Goal: Information Seeking & Learning: Check status

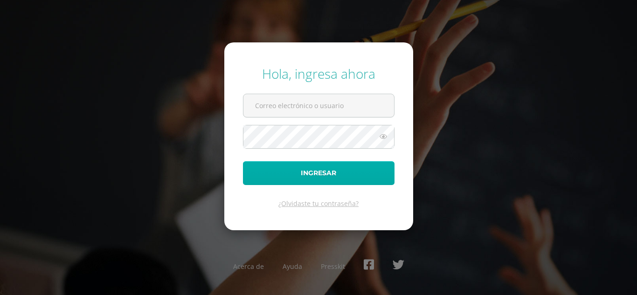
type input "[EMAIL_ADDRESS][DOMAIN_NAME]"
click at [262, 174] on button "Ingresar" at bounding box center [319, 173] width 152 height 24
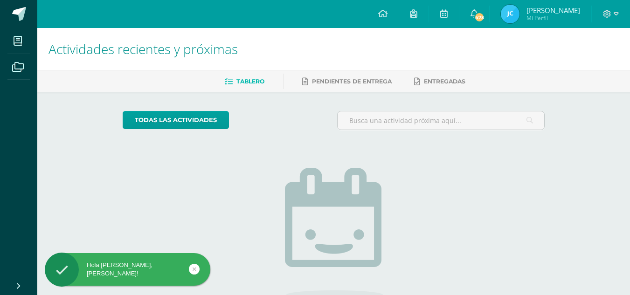
click at [519, 10] on img at bounding box center [510, 14] width 19 height 19
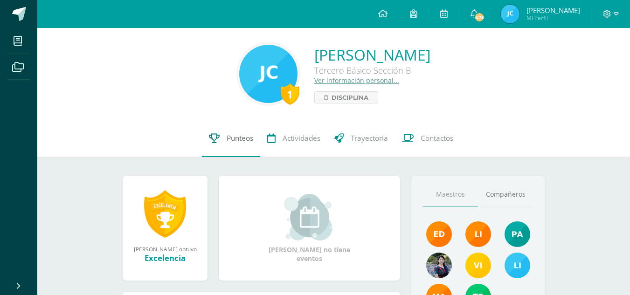
click at [213, 140] on icon at bounding box center [214, 138] width 11 height 10
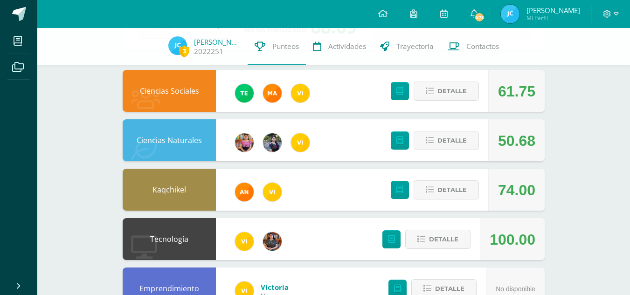
scroll to position [77, 0]
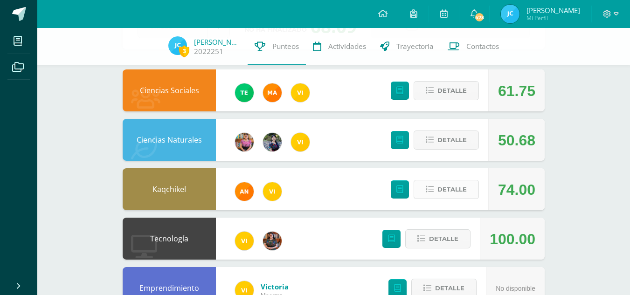
click at [432, 191] on icon at bounding box center [430, 190] width 8 height 8
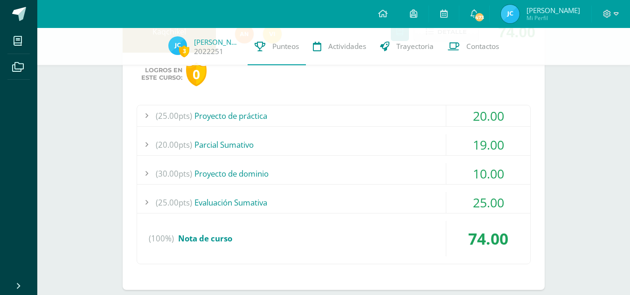
scroll to position [234, 0]
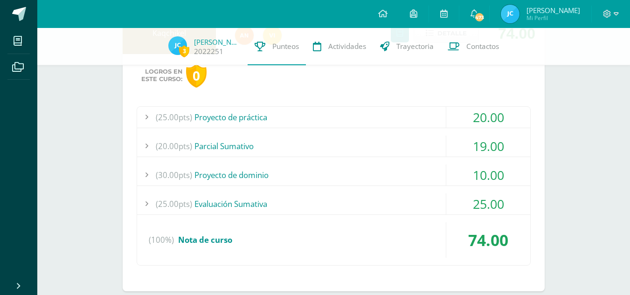
click at [260, 205] on div "(25.00pts) Evaluación Sumativa" at bounding box center [333, 204] width 393 height 21
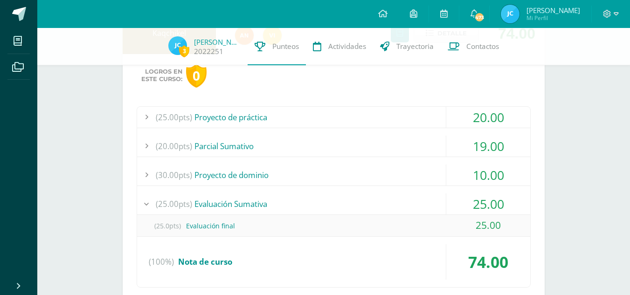
click at [260, 205] on div "(25.00pts) Evaluación Sumativa" at bounding box center [333, 204] width 393 height 21
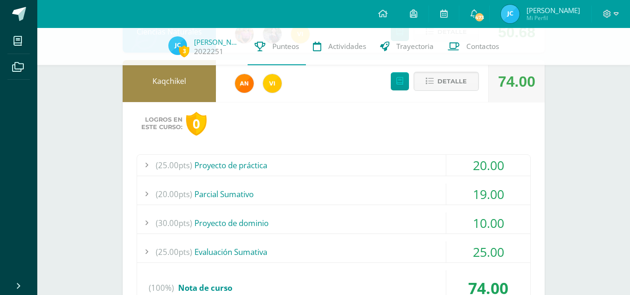
scroll to position [189, 0]
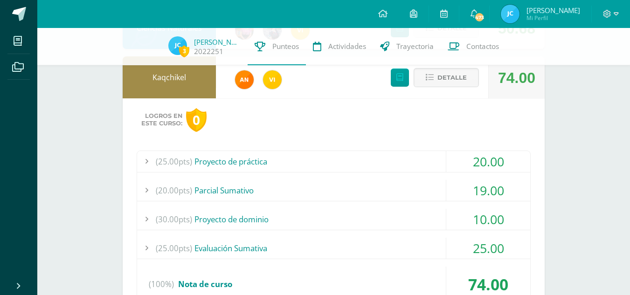
click at [252, 160] on div "(25.00pts) Proyecto de práctica" at bounding box center [333, 161] width 393 height 21
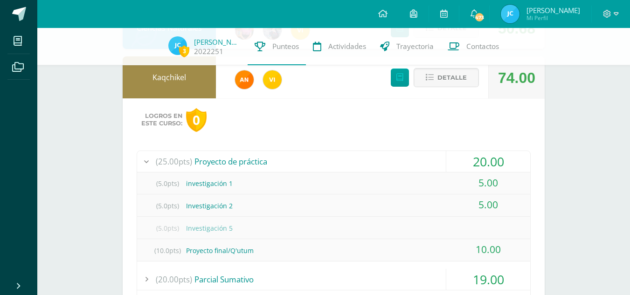
click at [252, 160] on div "(25.00pts) Proyecto de práctica" at bounding box center [333, 161] width 393 height 21
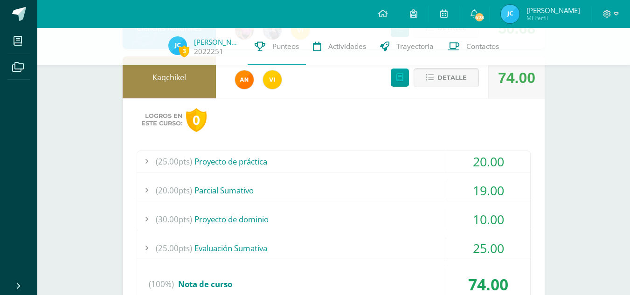
click at [245, 190] on div "(20.00pts) Parcial Sumativo" at bounding box center [333, 190] width 393 height 21
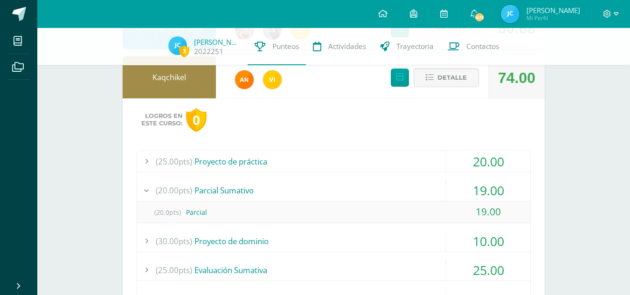
click at [245, 190] on div "(20.00pts) Parcial Sumativo" at bounding box center [333, 190] width 393 height 21
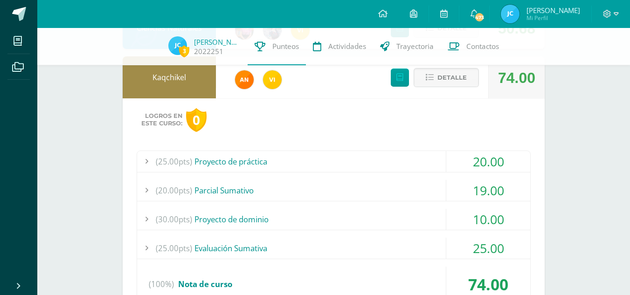
click at [244, 219] on div "(30.00pts) Proyecto de dominio" at bounding box center [333, 219] width 393 height 21
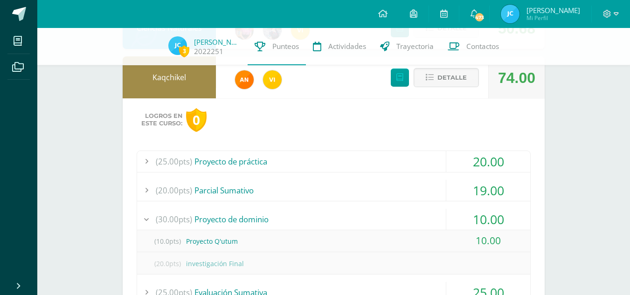
click at [244, 219] on div "(30.00pts) Proyecto de dominio" at bounding box center [333, 219] width 393 height 21
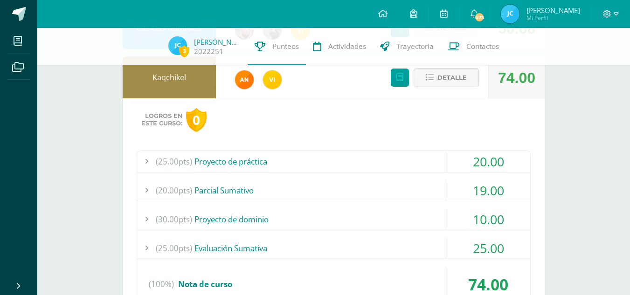
click at [244, 219] on div "(30.00pts) Proyecto de dominio" at bounding box center [333, 219] width 393 height 21
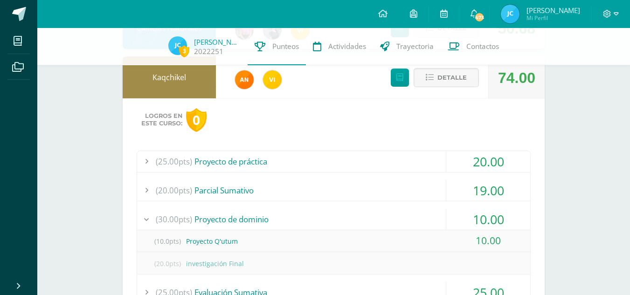
click at [244, 219] on div "(30.00pts) Proyecto de dominio" at bounding box center [333, 219] width 393 height 21
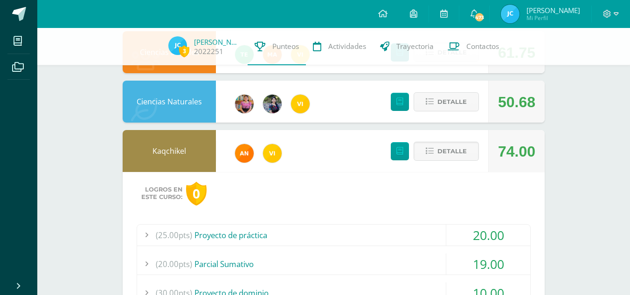
scroll to position [115, 0]
click at [453, 153] on span "Detalle" at bounding box center [452, 151] width 29 height 17
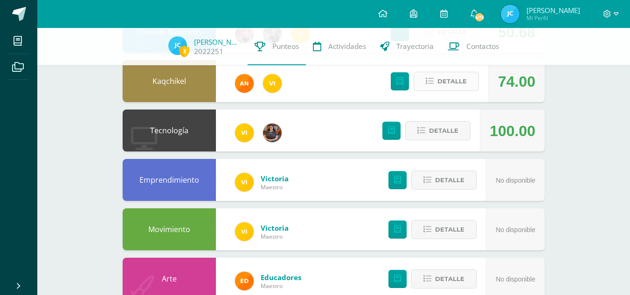
scroll to position [126, 0]
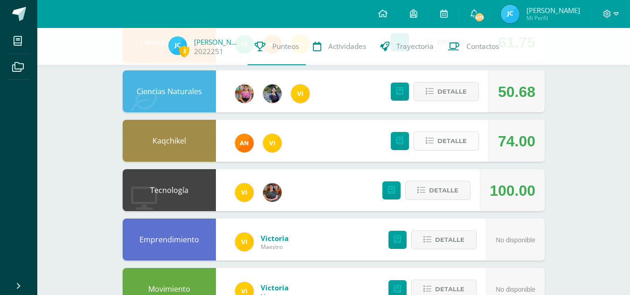
click at [441, 139] on span "Detalle" at bounding box center [452, 140] width 29 height 17
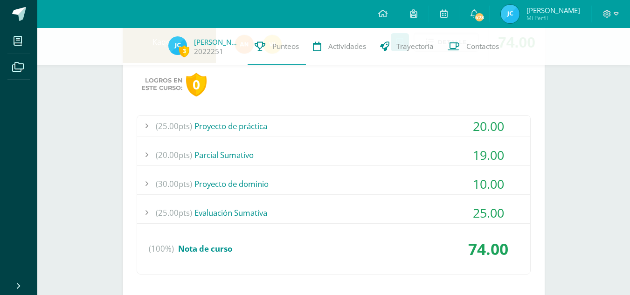
scroll to position [226, 0]
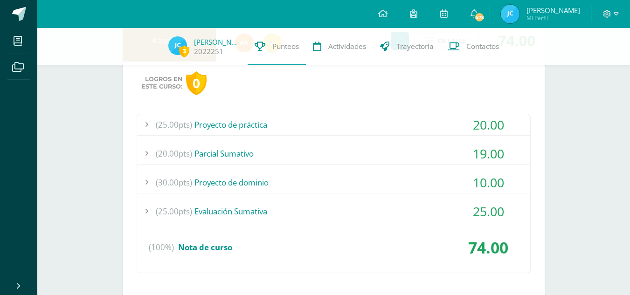
click at [218, 176] on div "(30.00pts) Proyecto de dominio" at bounding box center [333, 182] width 393 height 21
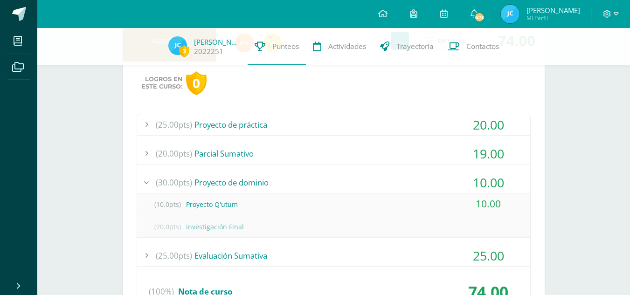
click at [218, 176] on div "(30.00pts) Proyecto de dominio" at bounding box center [333, 182] width 393 height 21
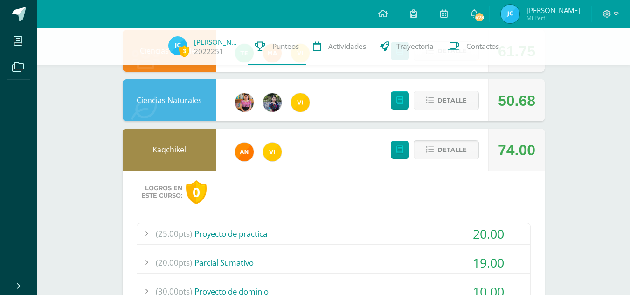
scroll to position [112, 0]
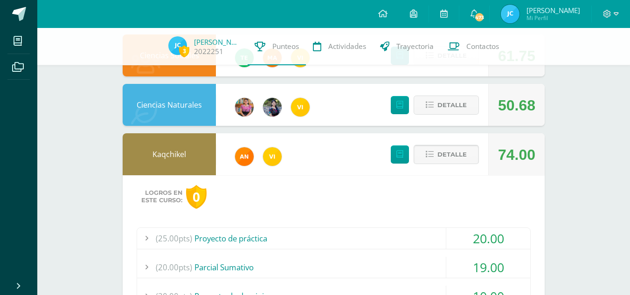
click at [456, 153] on span "Detalle" at bounding box center [452, 154] width 29 height 17
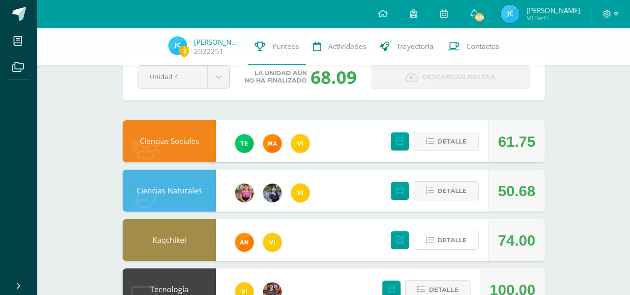
scroll to position [26, 0]
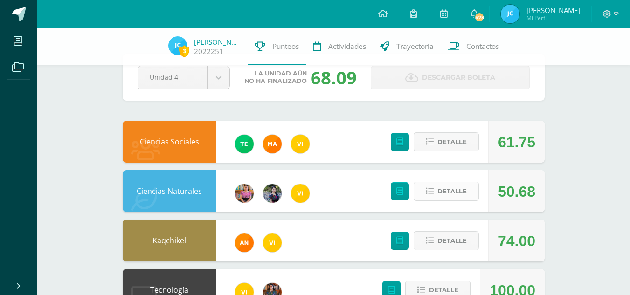
click at [431, 192] on icon at bounding box center [430, 192] width 8 height 8
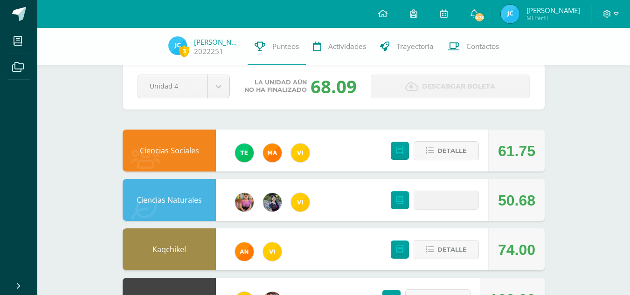
scroll to position [16, 0]
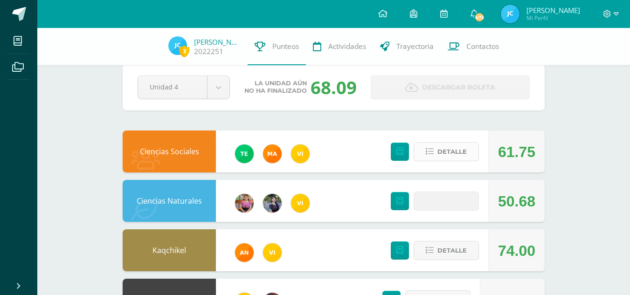
click at [438, 156] on span "Detalle" at bounding box center [452, 151] width 29 height 17
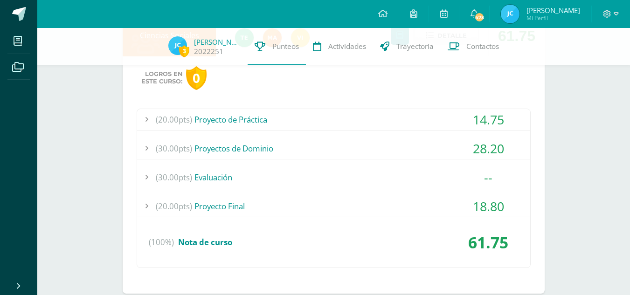
scroll to position [132, 0]
click at [227, 180] on div "(30.00pts) Evaluación" at bounding box center [333, 177] width 393 height 21
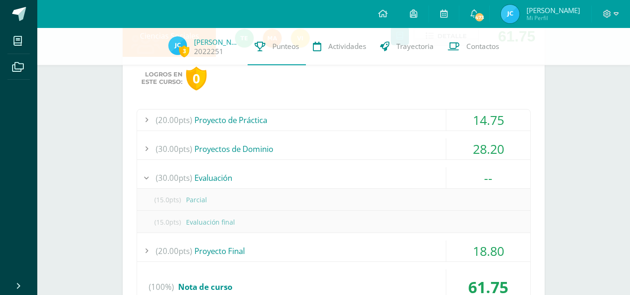
click at [227, 180] on div "(30.00pts) Evaluación" at bounding box center [333, 177] width 393 height 21
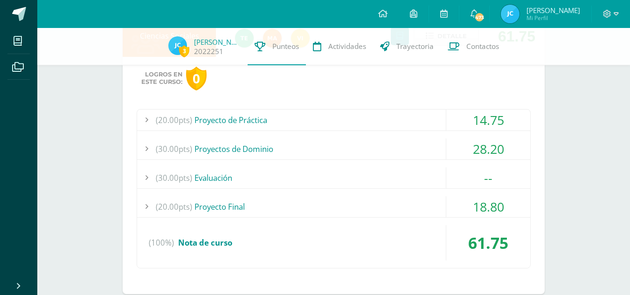
click at [254, 145] on div "(30.00pts) Proyectos de Dominio" at bounding box center [333, 149] width 393 height 21
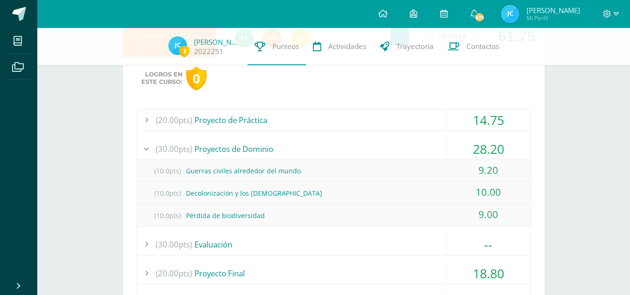
click at [254, 145] on div "(30.00pts) Proyectos de Dominio" at bounding box center [333, 149] width 393 height 21
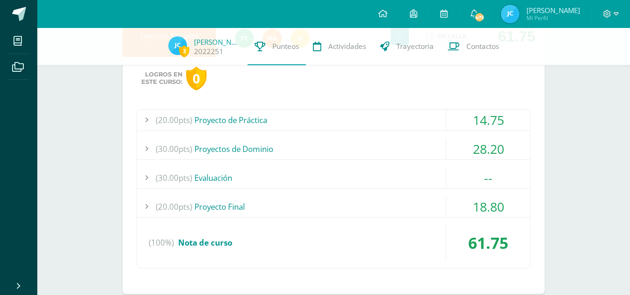
click at [254, 120] on div "(20.00pts) Proyecto de Práctica" at bounding box center [333, 120] width 393 height 21
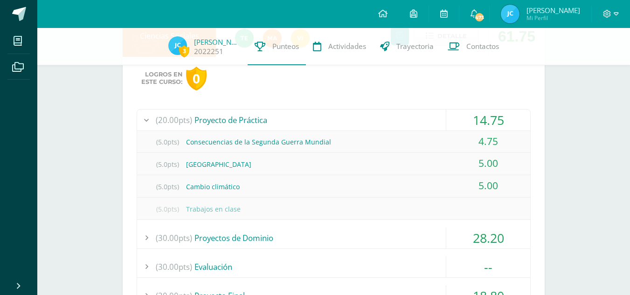
click at [254, 120] on div "(20.00pts) Proyecto de Práctica" at bounding box center [333, 120] width 393 height 21
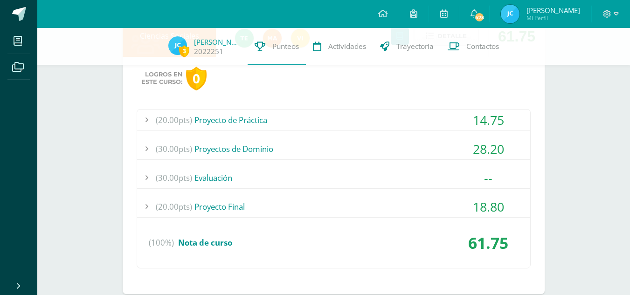
click at [254, 120] on div "(20.00pts) Proyecto de Práctica" at bounding box center [333, 120] width 393 height 21
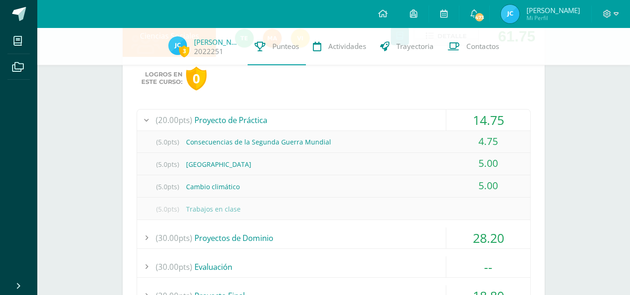
click at [254, 120] on div "(20.00pts) Proyecto de Práctica" at bounding box center [333, 120] width 393 height 21
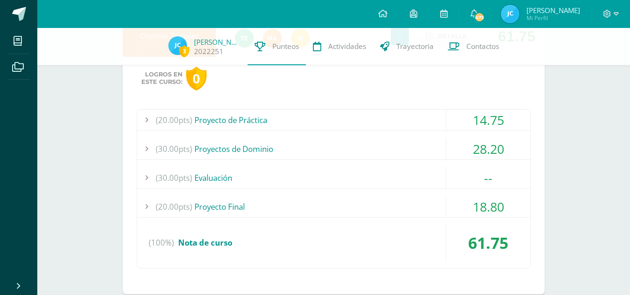
click at [228, 204] on div "(20.00pts) Proyecto Final" at bounding box center [333, 206] width 393 height 21
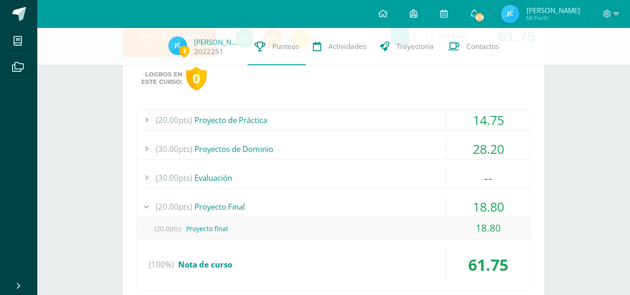
click at [228, 204] on div "(20.00pts) Proyecto Final" at bounding box center [333, 206] width 393 height 21
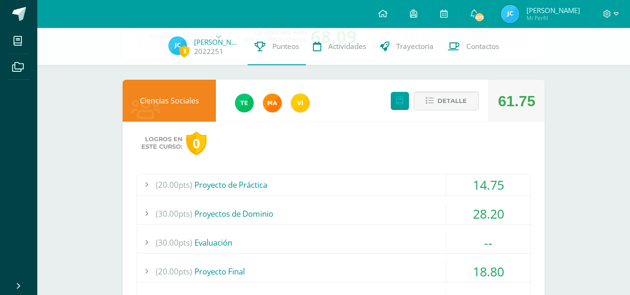
scroll to position [67, 0]
click at [465, 96] on span "Detalle" at bounding box center [452, 101] width 29 height 17
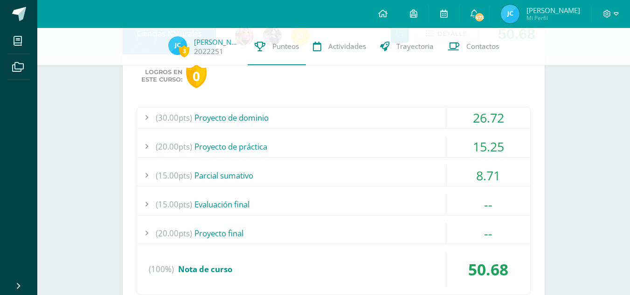
scroll to position [190, 0]
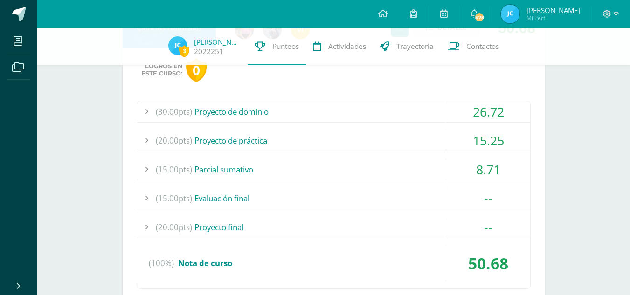
click at [228, 167] on div "(15.00pts) Parcial sumativo" at bounding box center [333, 169] width 393 height 21
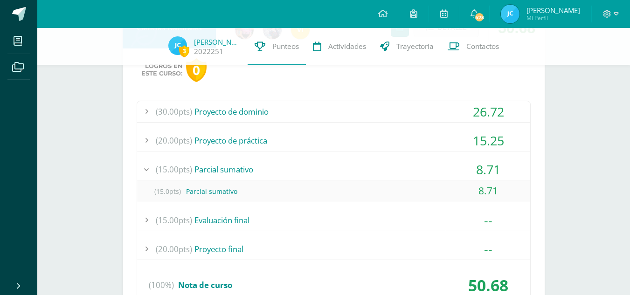
click at [228, 167] on div "(15.00pts) Parcial sumativo" at bounding box center [333, 169] width 393 height 21
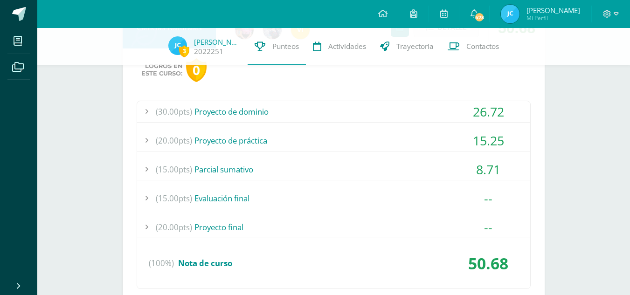
click at [244, 105] on div "(30.00pts) Proyecto de dominio" at bounding box center [333, 111] width 393 height 21
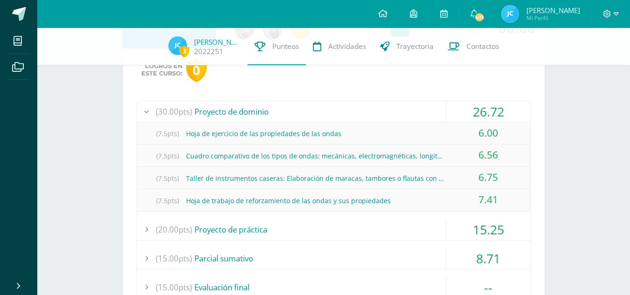
click at [244, 105] on div "(30.00pts) Proyecto de dominio" at bounding box center [333, 111] width 393 height 21
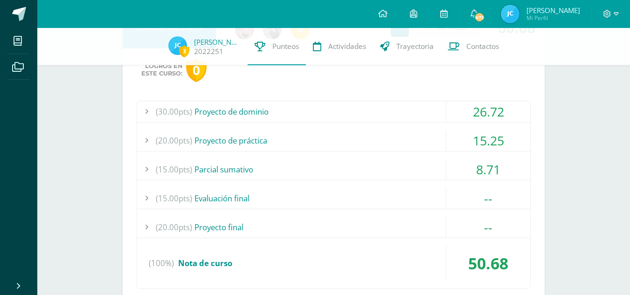
click at [244, 139] on div "(20.00pts) Proyecto de práctica" at bounding box center [333, 140] width 393 height 21
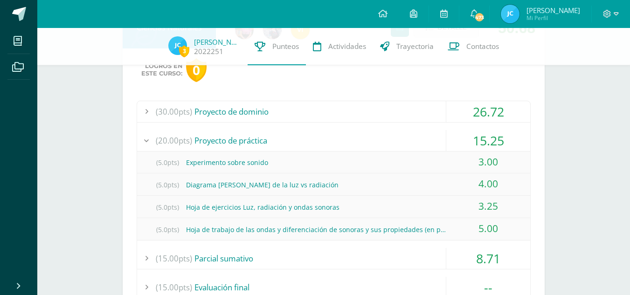
click at [244, 139] on div "(20.00pts) Proyecto de práctica" at bounding box center [333, 140] width 393 height 21
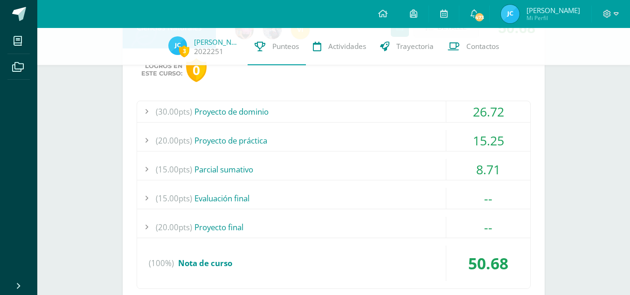
click at [236, 199] on div "(15.00pts) Evaluación final" at bounding box center [333, 198] width 393 height 21
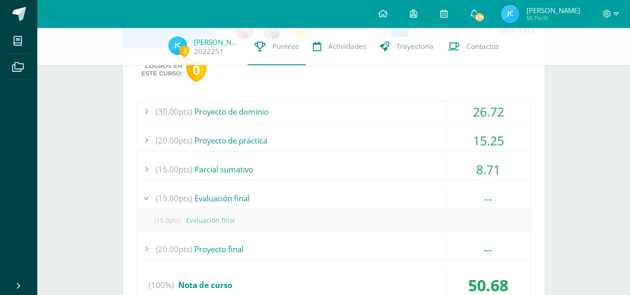
click at [236, 199] on div "(15.00pts) Evaluación final" at bounding box center [333, 198] width 393 height 21
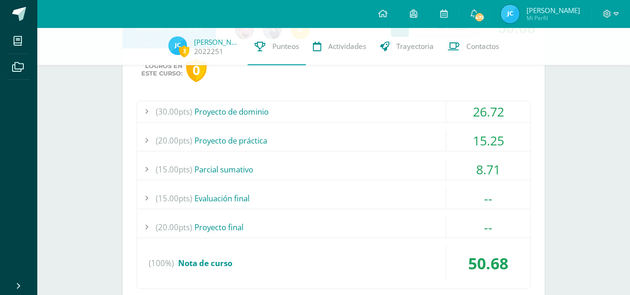
click at [240, 224] on div "(20.00pts) Proyecto final" at bounding box center [333, 227] width 393 height 21
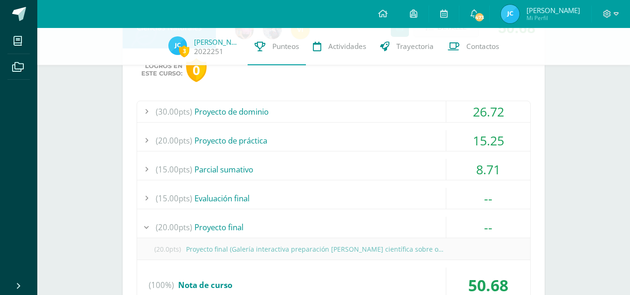
click at [240, 224] on div "(20.00pts) Proyecto final" at bounding box center [333, 227] width 393 height 21
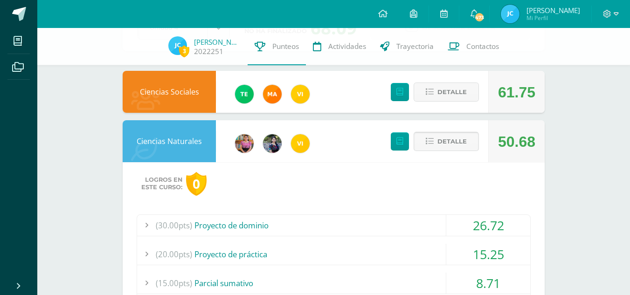
scroll to position [77, 0]
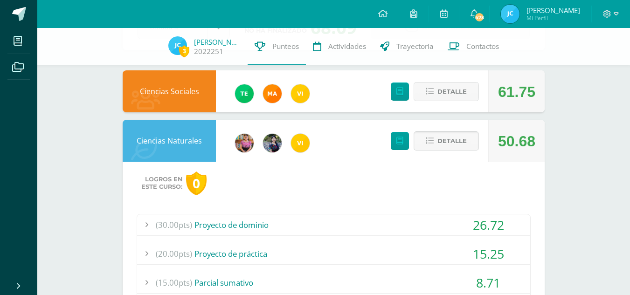
click at [426, 147] on button "Detalle" at bounding box center [446, 141] width 65 height 19
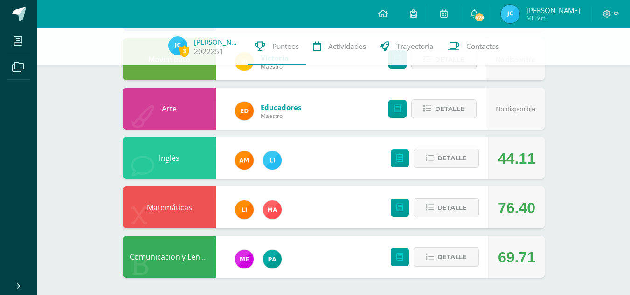
scroll to position [357, 0]
